Goal: Task Accomplishment & Management: Complete application form

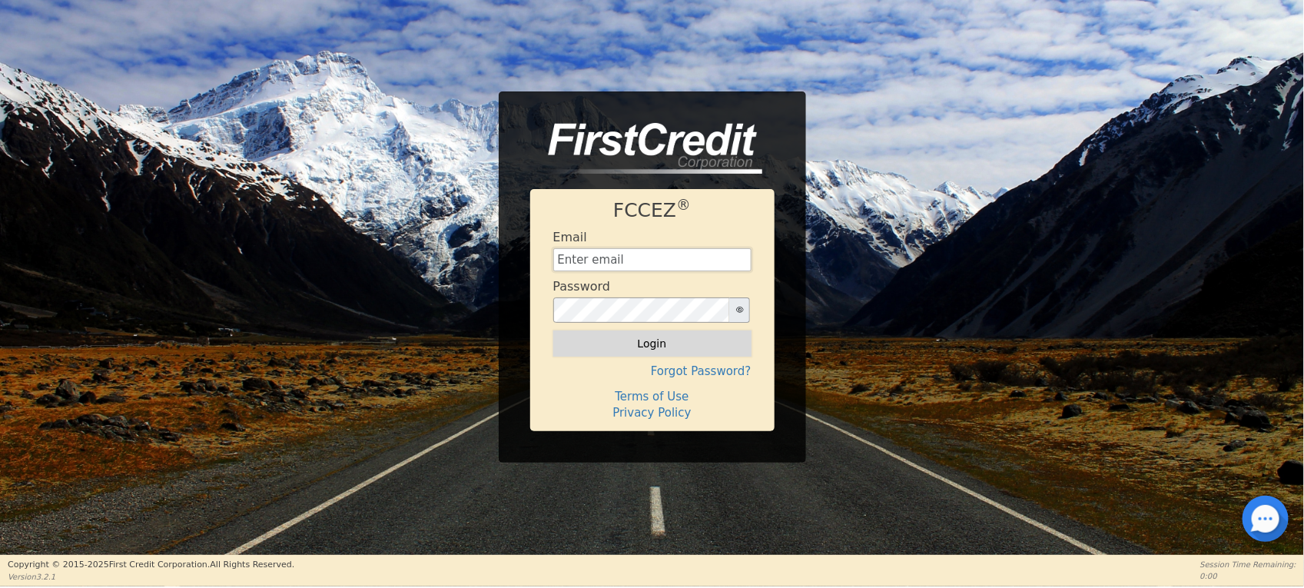
type input "[EMAIL_ADDRESS][DOMAIN_NAME]"
click at [605, 342] on button "Login" at bounding box center [652, 344] width 198 height 26
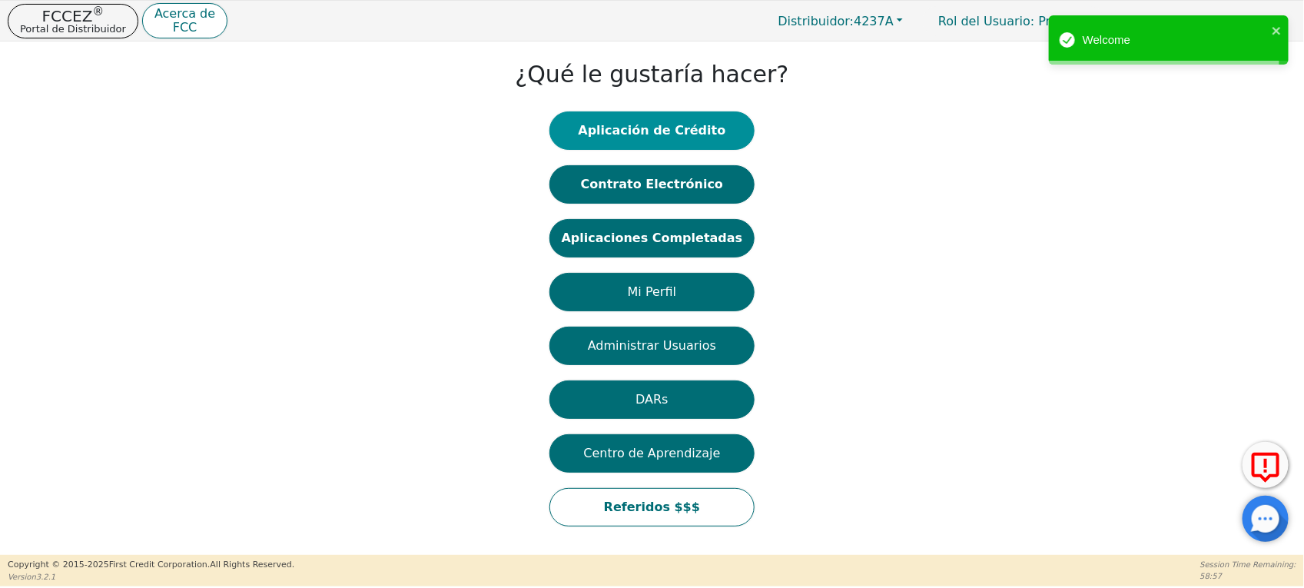
click at [692, 133] on button "Aplicación de Crédito" at bounding box center [653, 130] width 206 height 38
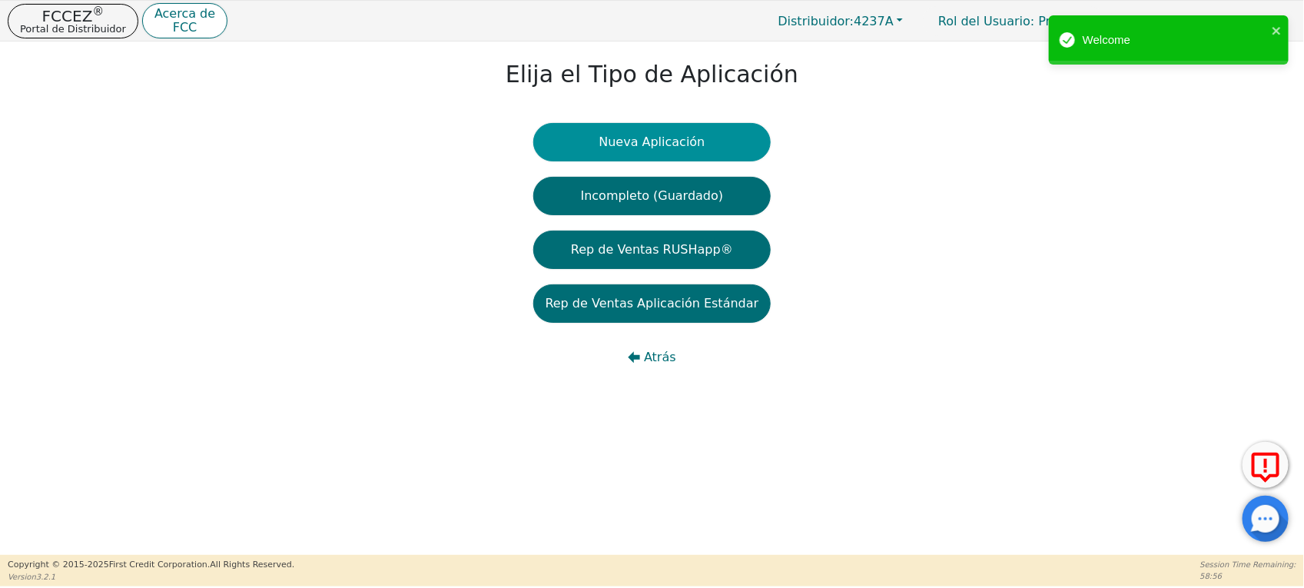
click at [683, 145] on button "Nueva Aplicación" at bounding box center [652, 142] width 238 height 38
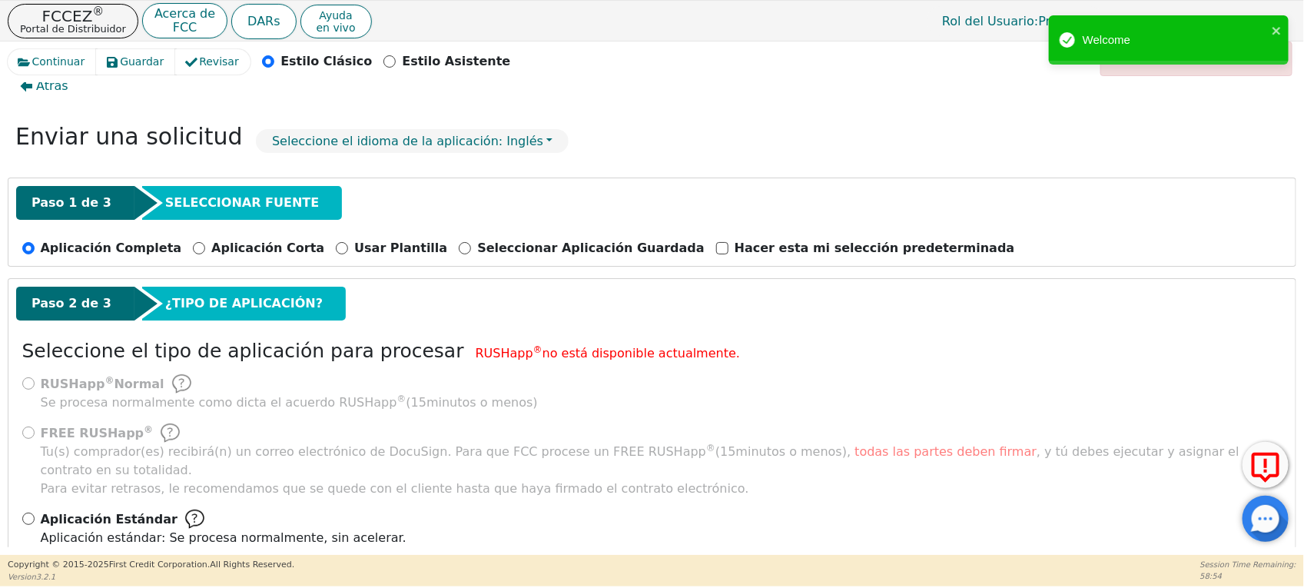
scroll to position [44, 0]
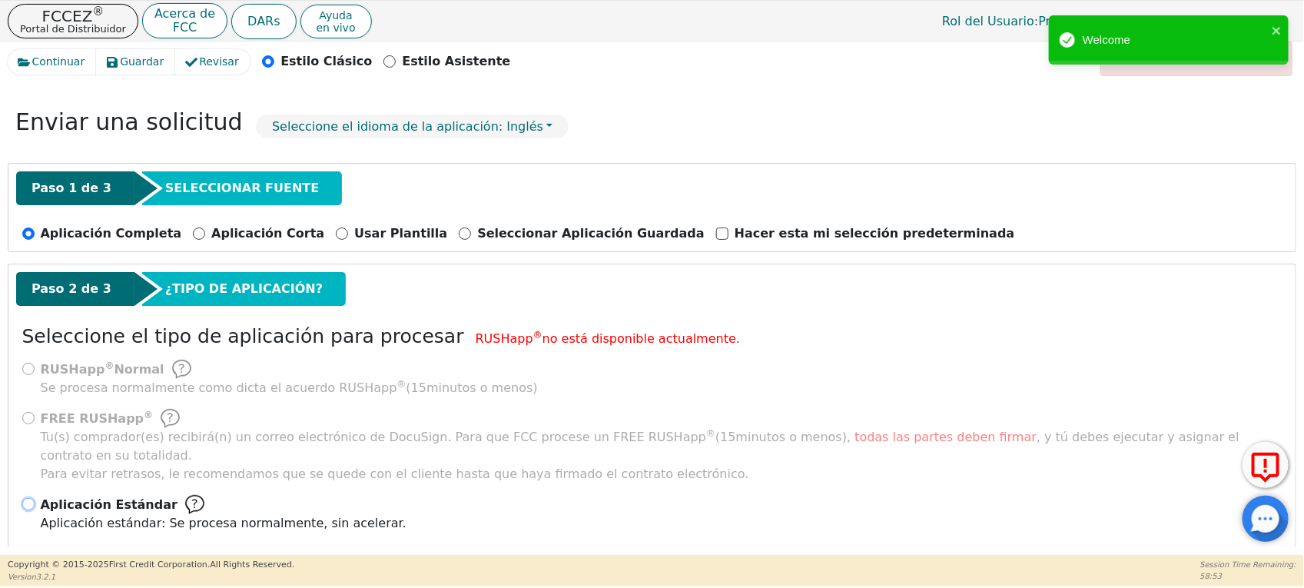
click at [28, 498] on input "Aplicación Estándar Aplicación estándar: Se procesa normalmente, sin acelerar." at bounding box center [28, 504] width 12 height 12
radio input "true"
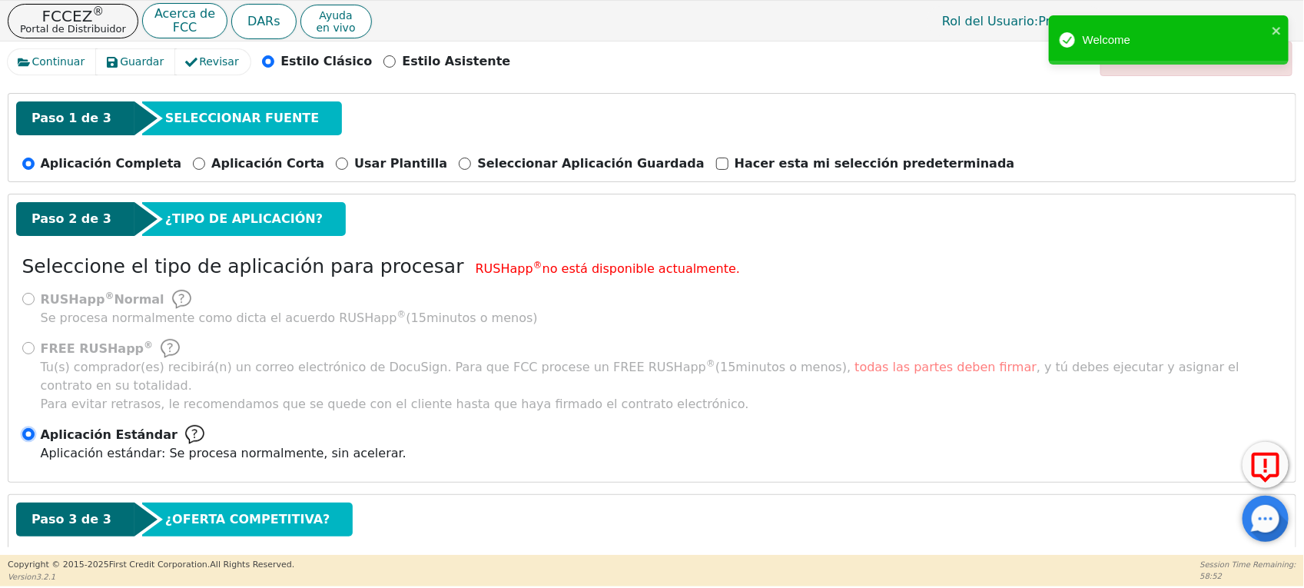
scroll to position [183, 0]
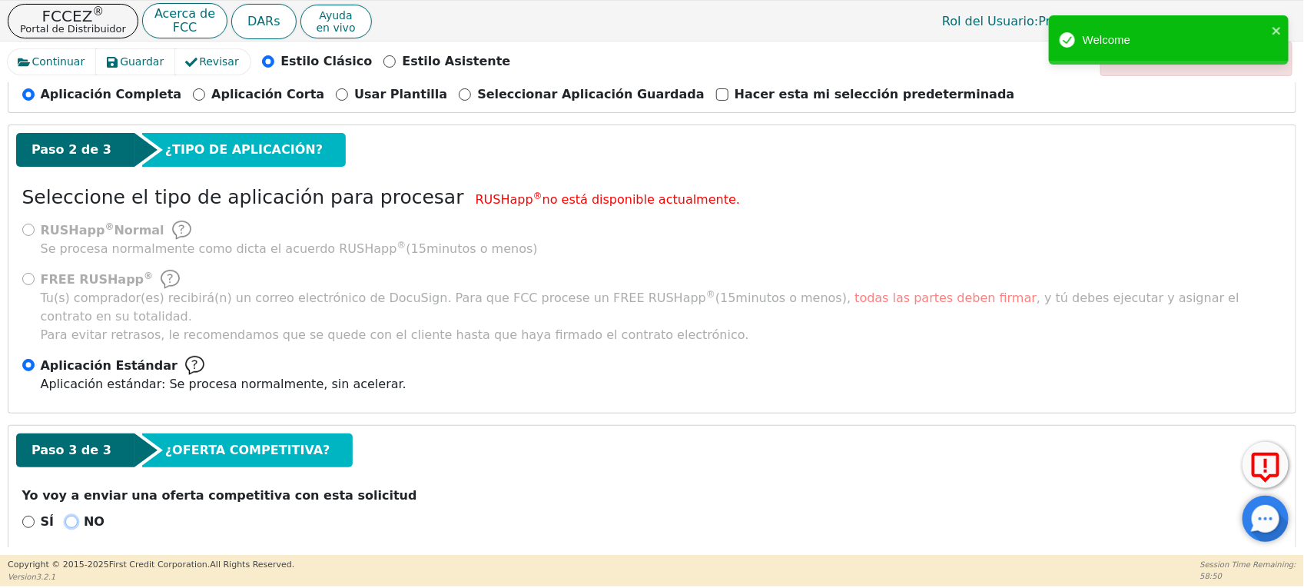
click at [69, 516] on input "NO" at bounding box center [71, 522] width 12 height 12
radio input "true"
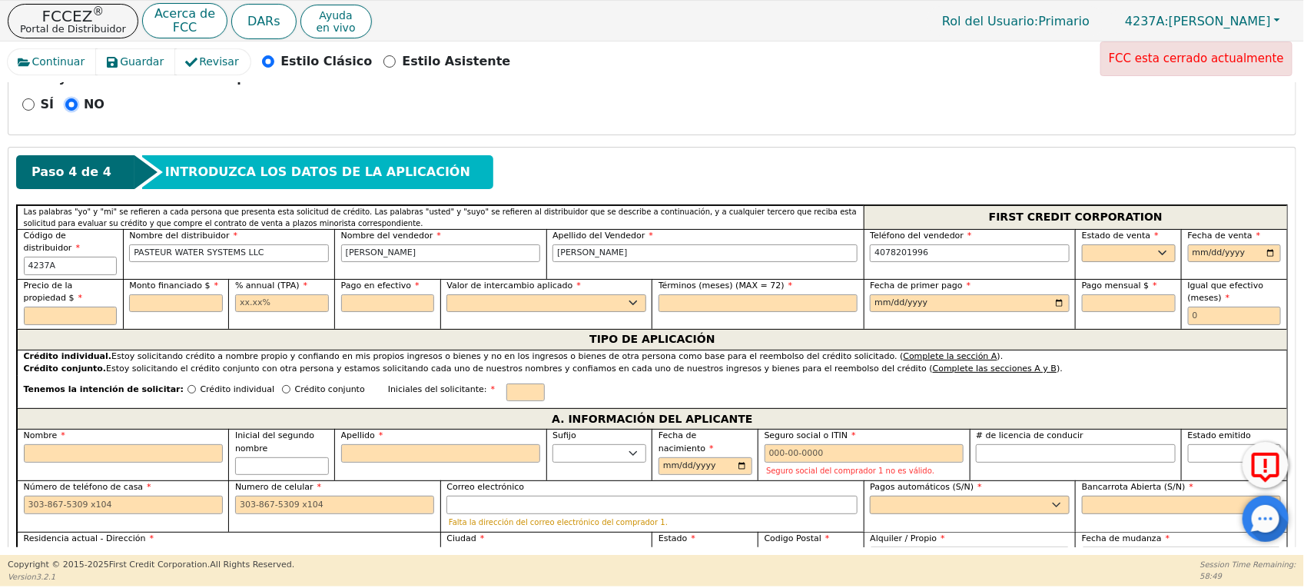
scroll to position [663, 0]
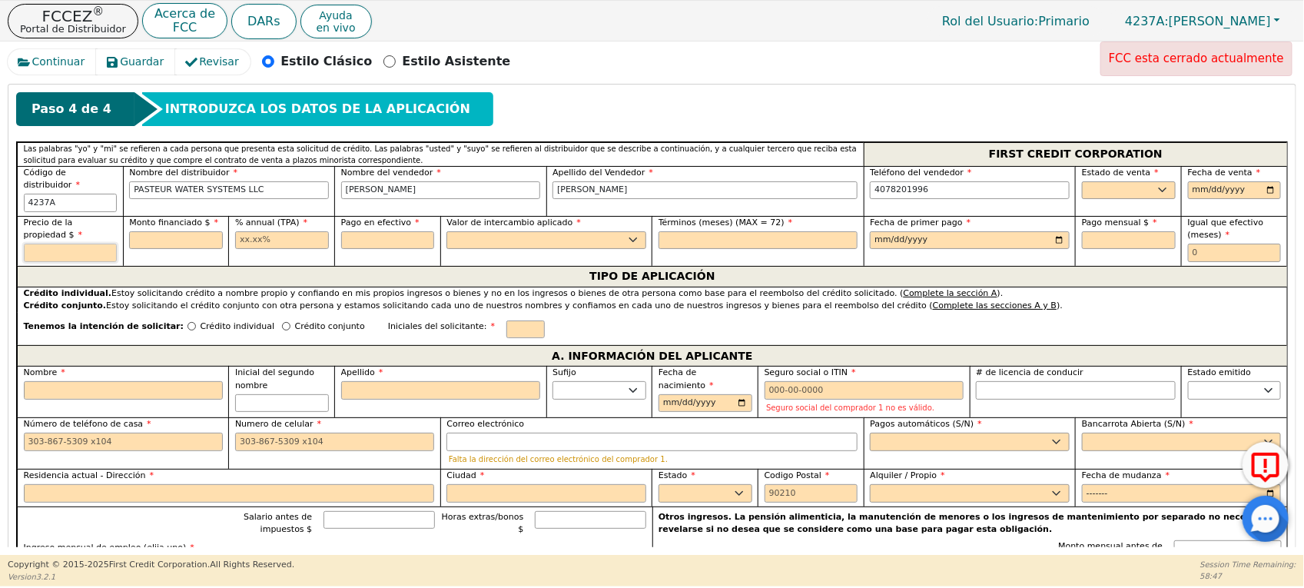
click at [86, 244] on input "text" at bounding box center [71, 253] width 94 height 18
type input "8200.00"
click at [190, 231] on input "text" at bounding box center [176, 240] width 94 height 18
type input "8200.00"
click at [266, 231] on input "text" at bounding box center [282, 240] width 94 height 18
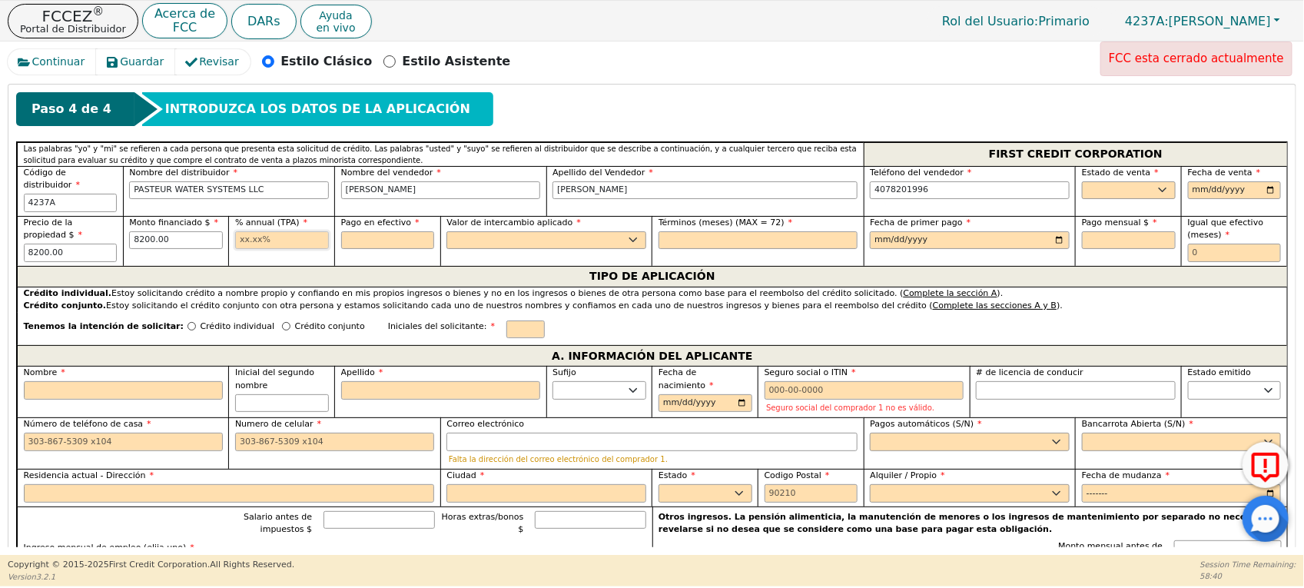
type input "2"
click at [381, 231] on input "text" at bounding box center [388, 240] width 94 height 18
click at [264, 231] on input "21.00" at bounding box center [282, 240] width 94 height 18
type input "21.99"
click at [370, 231] on input "text" at bounding box center [388, 240] width 94 height 18
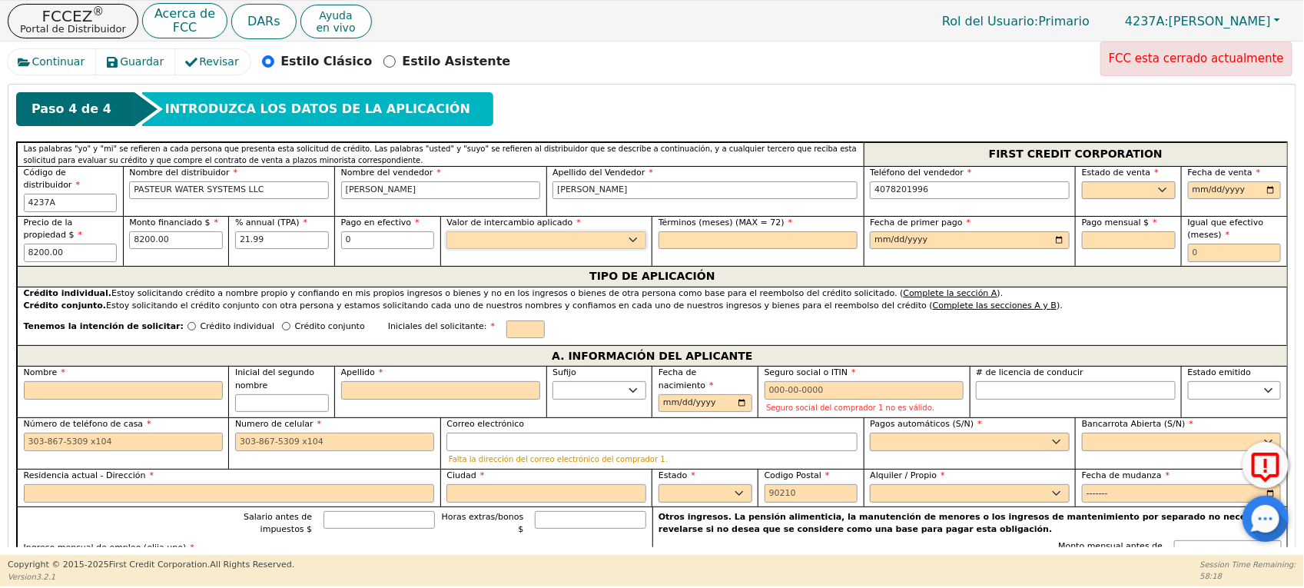
type input "0.00"
click at [462, 231] on select "Sí No" at bounding box center [546, 240] width 199 height 18
select select "n"
click at [447, 231] on select "Sí No" at bounding box center [546, 240] width 199 height 18
click at [739, 231] on input "text" at bounding box center [758, 240] width 199 height 18
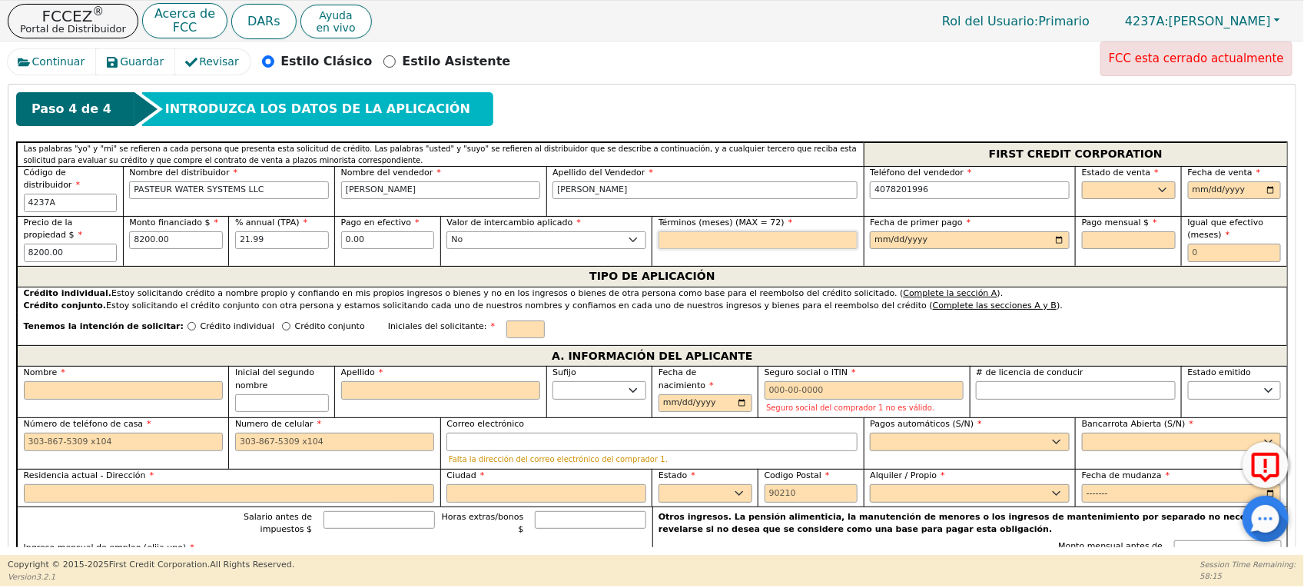
type input "7"
type input "60"
click at [988, 231] on input "date" at bounding box center [969, 240] width 199 height 18
click at [1059, 231] on input "date" at bounding box center [969, 240] width 199 height 18
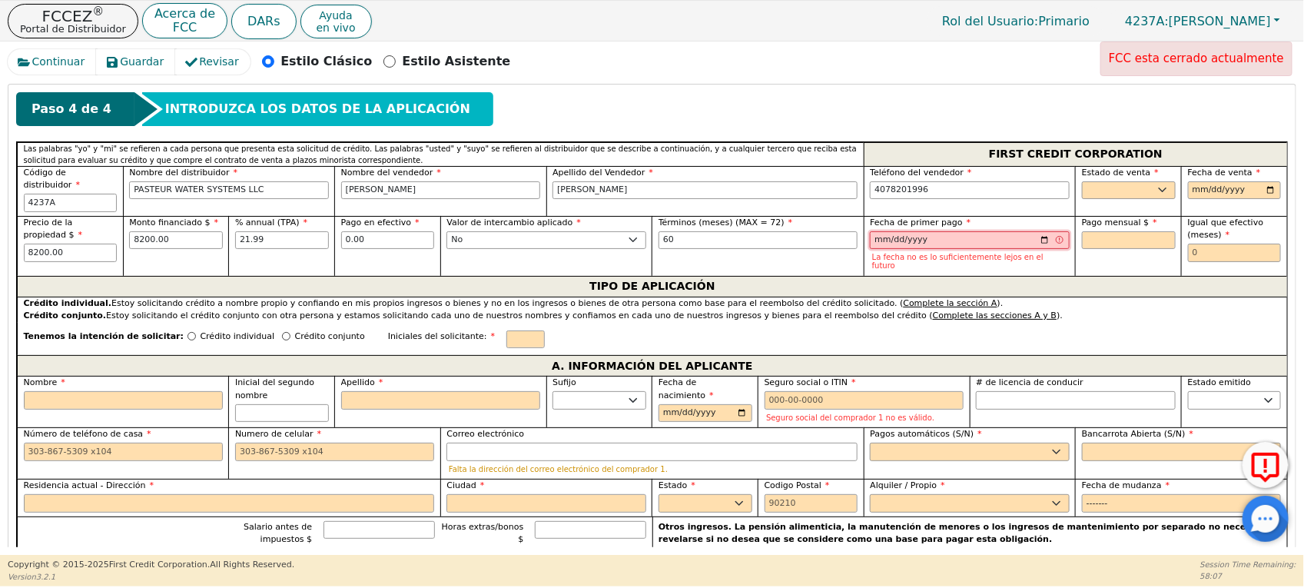
click at [1045, 231] on input "[DATE]" at bounding box center [969, 240] width 199 height 18
type input "[DATE]"
